Goal: Transaction & Acquisition: Purchase product/service

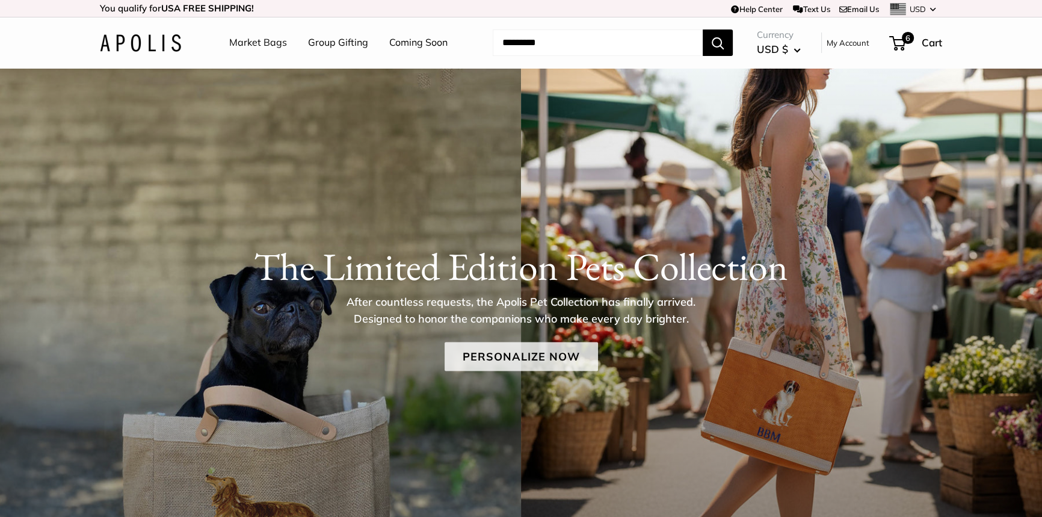
click at [505, 361] on link "Personalize Now" at bounding box center [520, 356] width 153 height 29
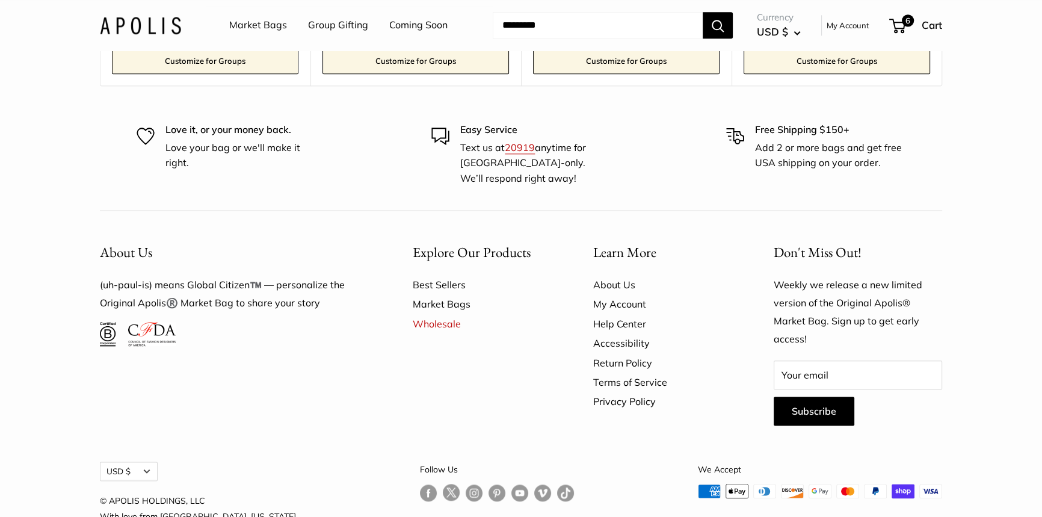
scroll to position [7505, 0]
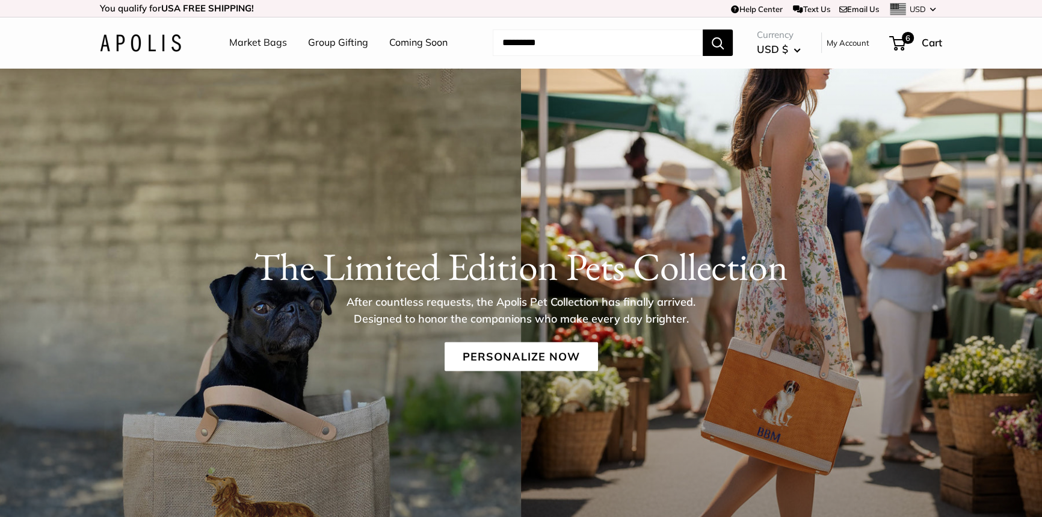
click at [274, 42] on link "Market Bags" at bounding box center [258, 43] width 58 height 18
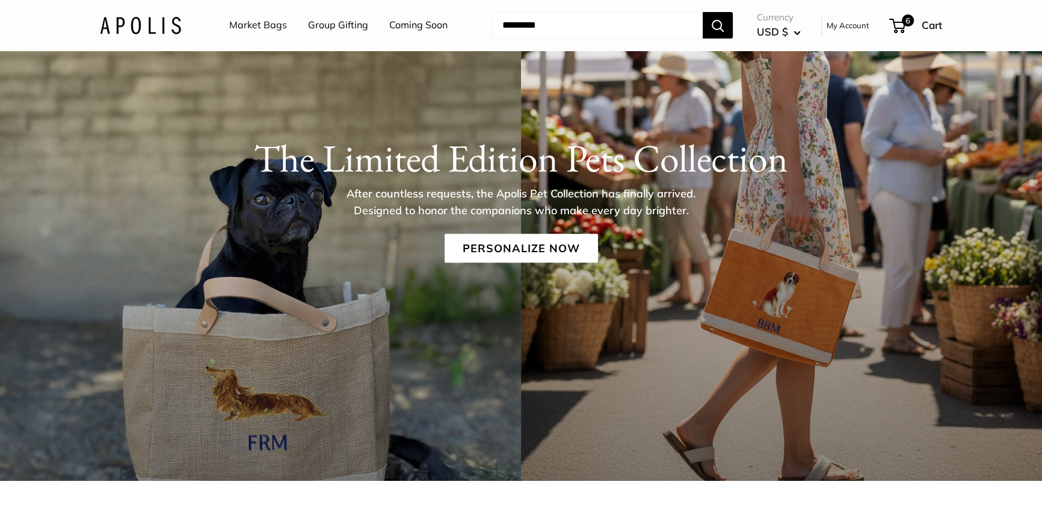
scroll to position [109, 0]
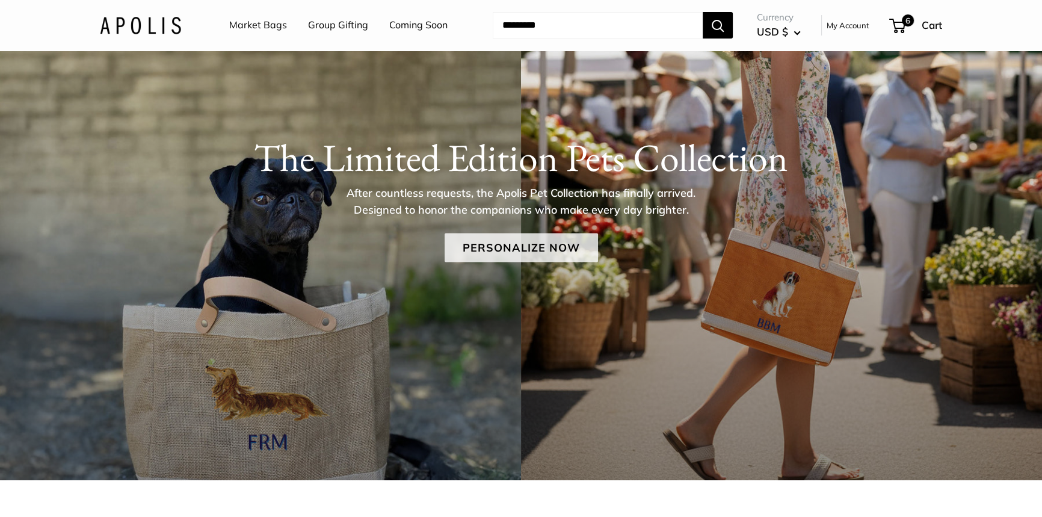
click at [514, 248] on link "Personalize Now" at bounding box center [520, 247] width 153 height 29
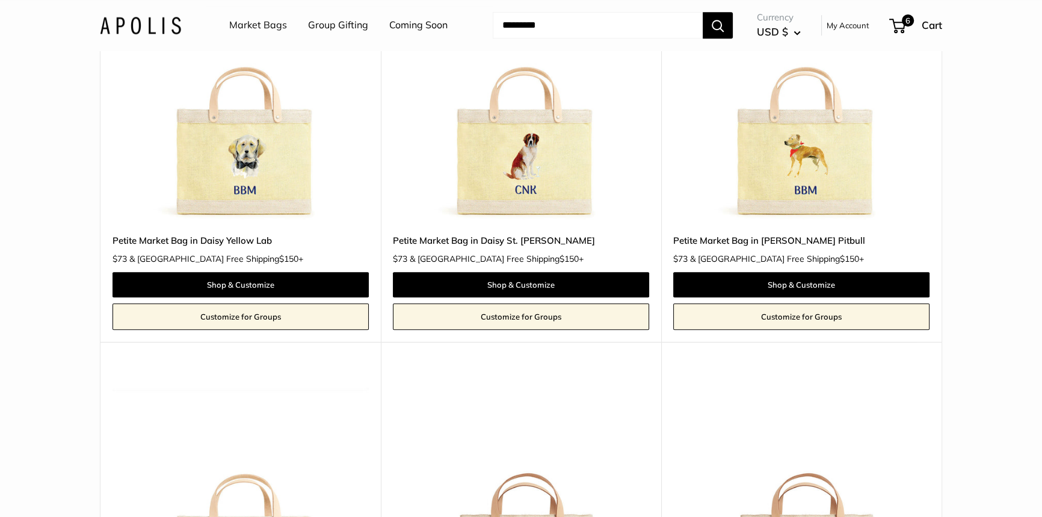
scroll to position [1093, 0]
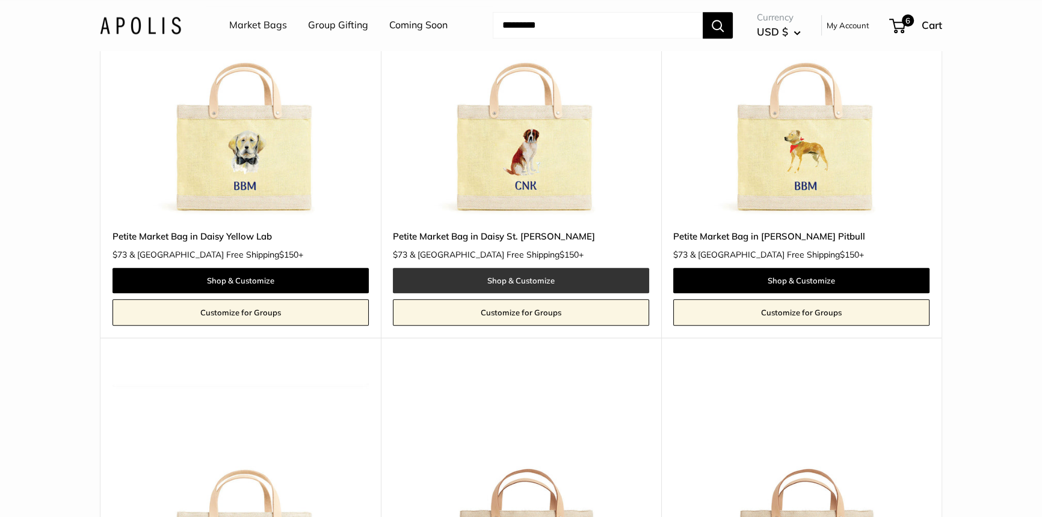
click at [505, 268] on link "Shop & Customize" at bounding box center [521, 280] width 256 height 25
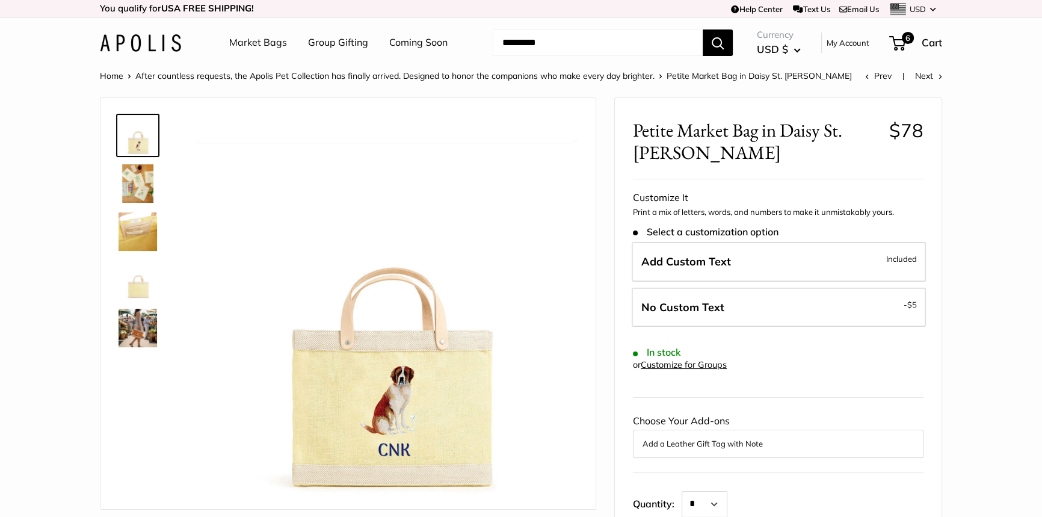
click at [146, 318] on img at bounding box center [137, 327] width 38 height 38
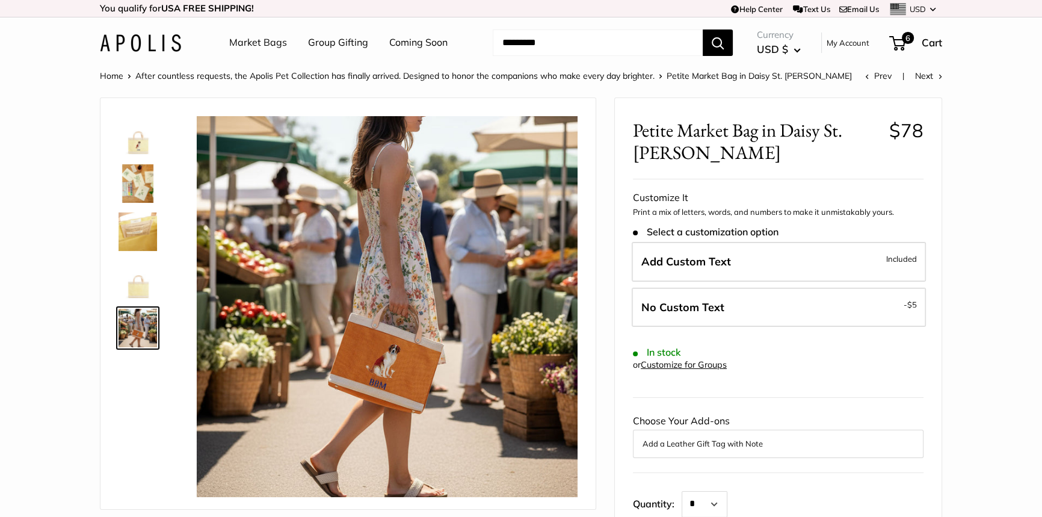
click at [129, 229] on img at bounding box center [137, 231] width 38 height 38
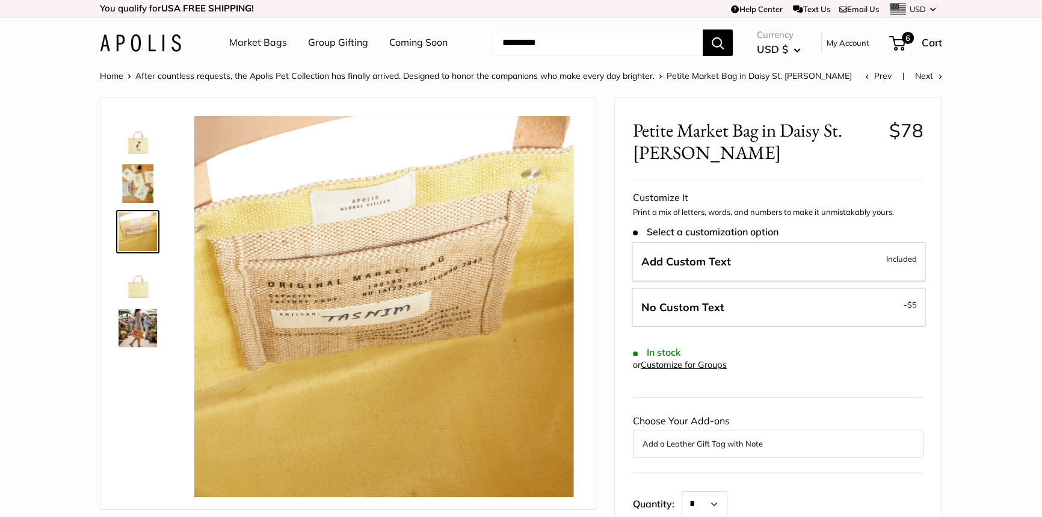
click at [138, 179] on img at bounding box center [137, 183] width 38 height 38
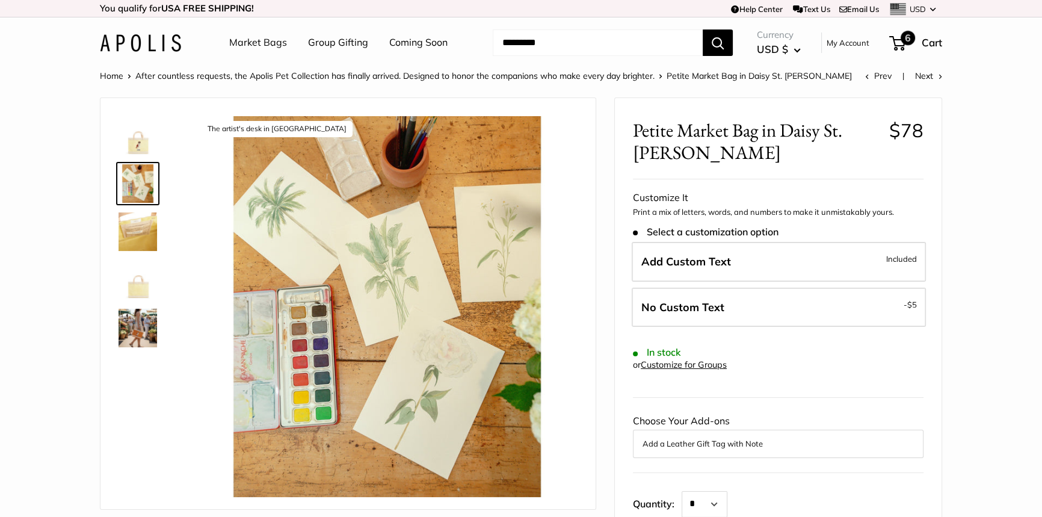
click at [896, 39] on span "6" at bounding box center [897, 43] width 16 height 14
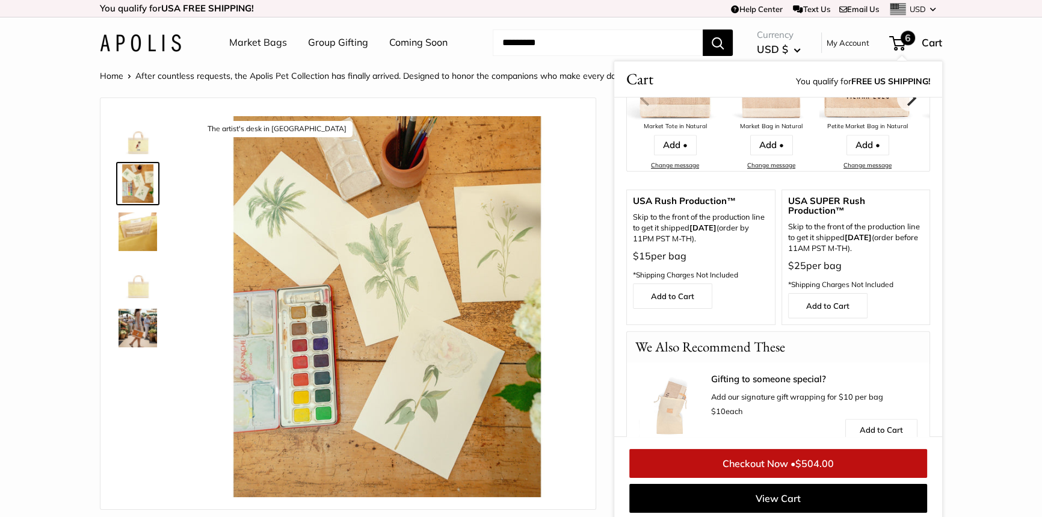
scroll to position [618, 0]
